Goal: Task Accomplishment & Management: Manage account settings

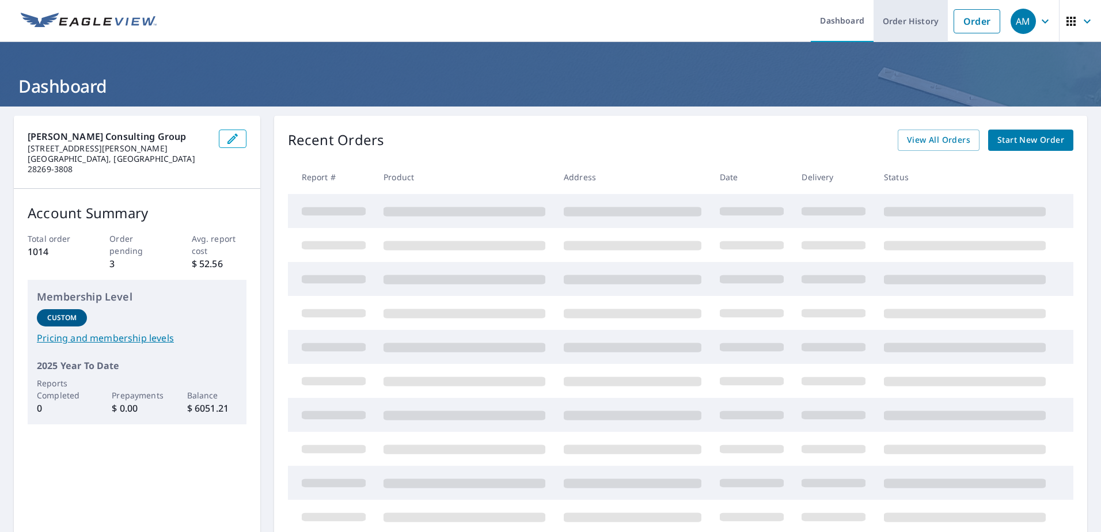
click at [916, 21] on link "Order History" at bounding box center [910, 21] width 74 height 42
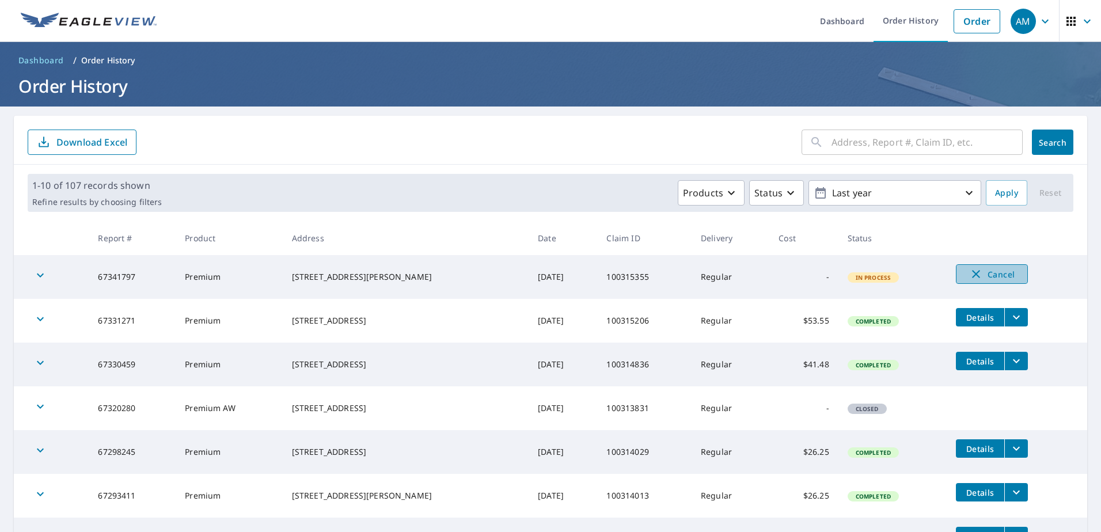
click at [971, 276] on icon "button" at bounding box center [976, 274] width 14 height 14
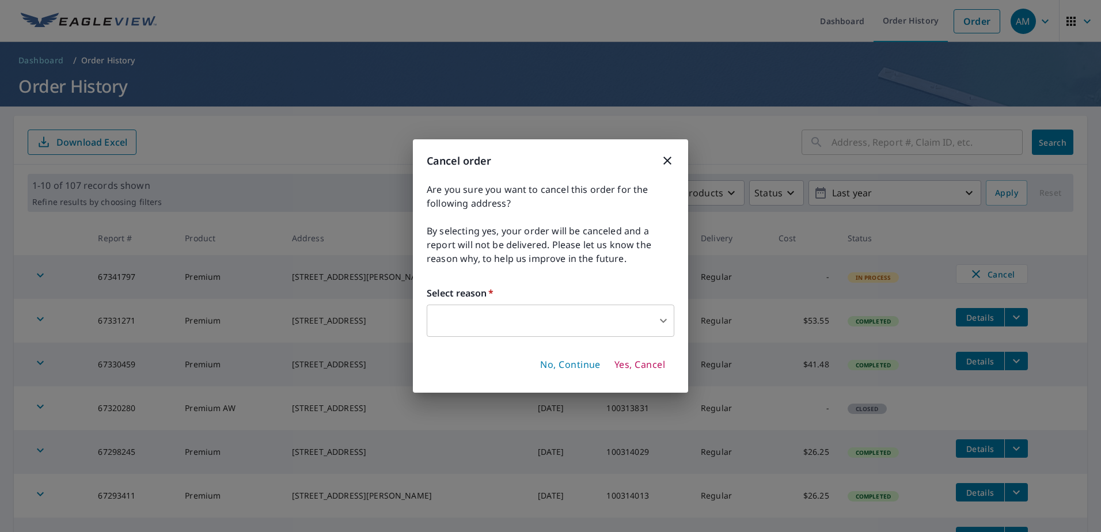
click at [581, 316] on body "AM AM Dashboard Order History Order AM Dashboard / Order History Order History …" at bounding box center [550, 266] width 1101 height 532
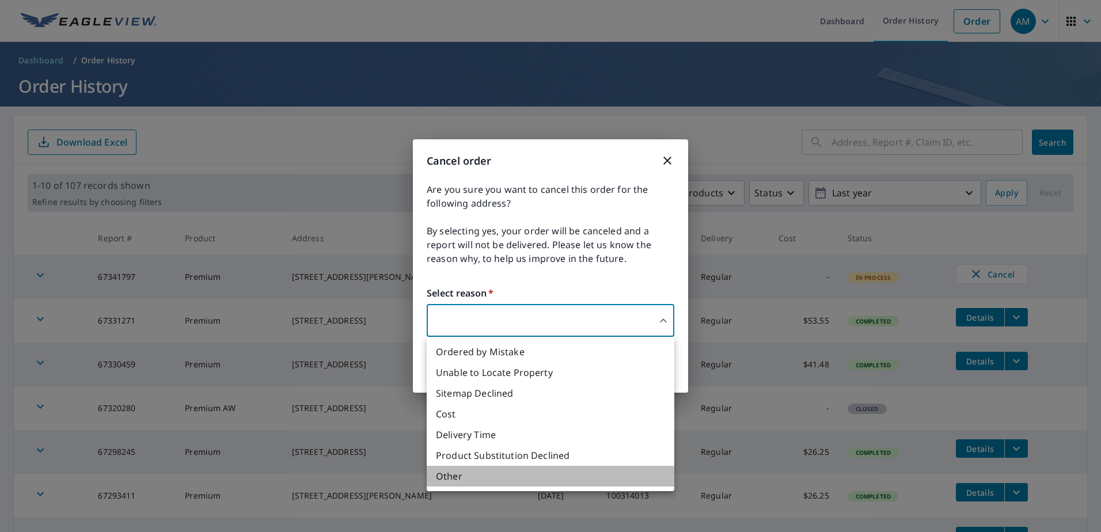
click at [474, 480] on li "Other" at bounding box center [551, 476] width 248 height 21
type input "36"
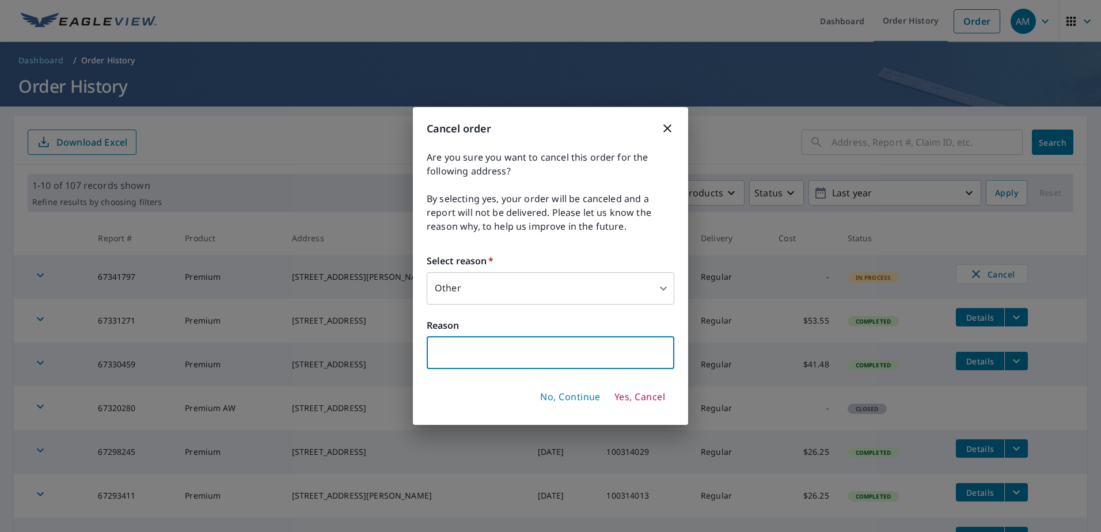
click at [500, 358] on input "text" at bounding box center [551, 353] width 248 height 32
type input "Assignment has been cancelled by the client."
click at [482, 387] on div "No, Continue Yes, Cancel" at bounding box center [551, 397] width 248 height 29
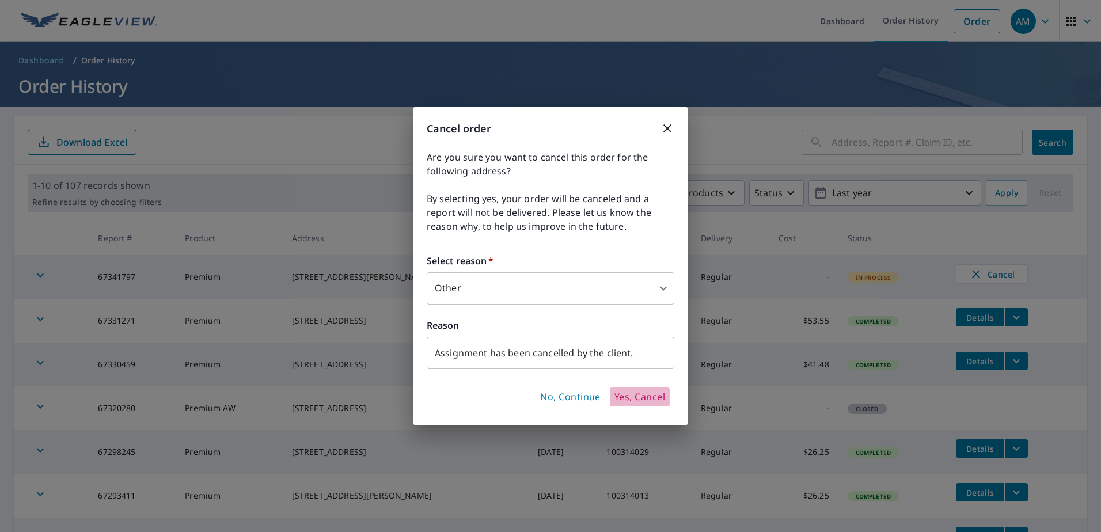
click at [632, 397] on span "Yes, Cancel" at bounding box center [639, 397] width 51 height 13
